Goal: Information Seeking & Learning: Compare options

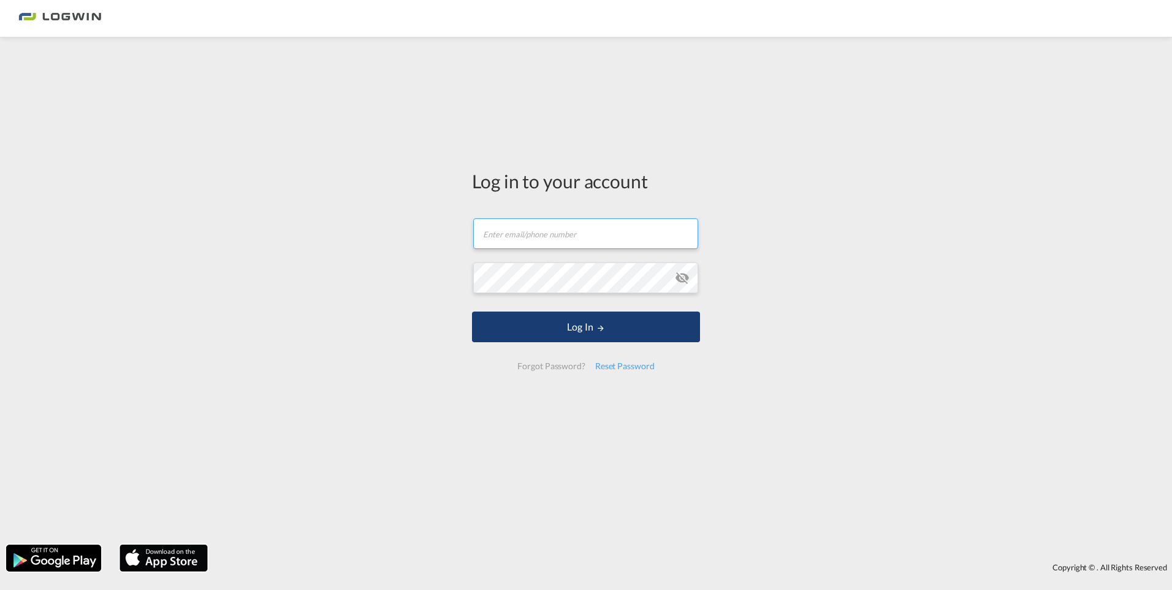
type input "florian.weisser@logwin-logistics.com"
click at [581, 332] on button "Log In" at bounding box center [586, 326] width 228 height 31
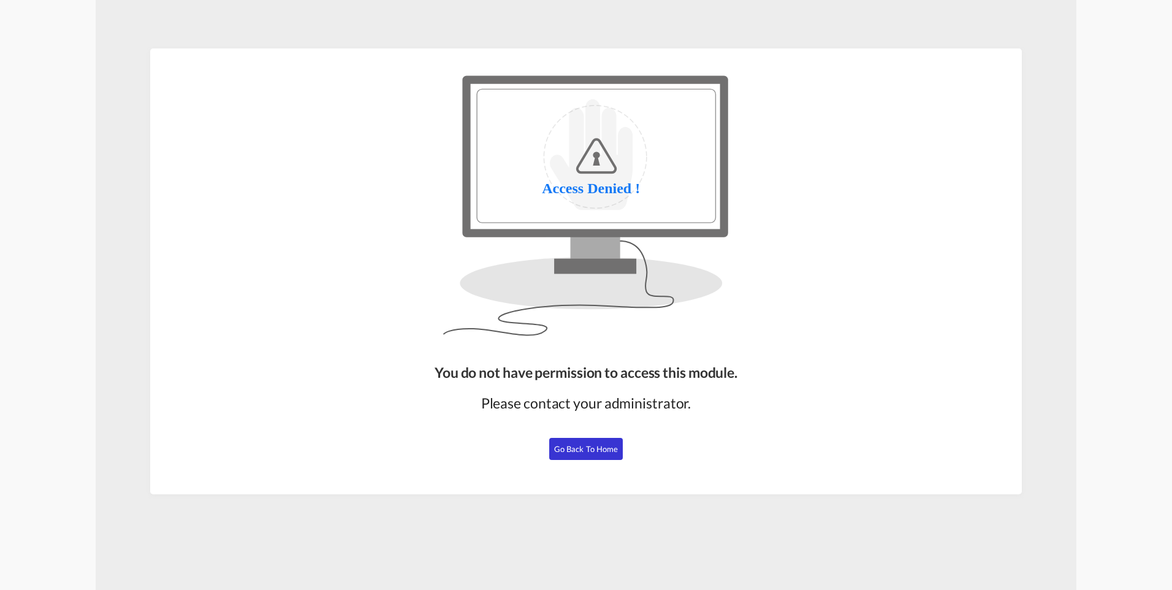
click at [611, 449] on span "Go Back to Home" at bounding box center [586, 449] width 64 height 10
